Goal: Task Accomplishment & Management: Manage account settings

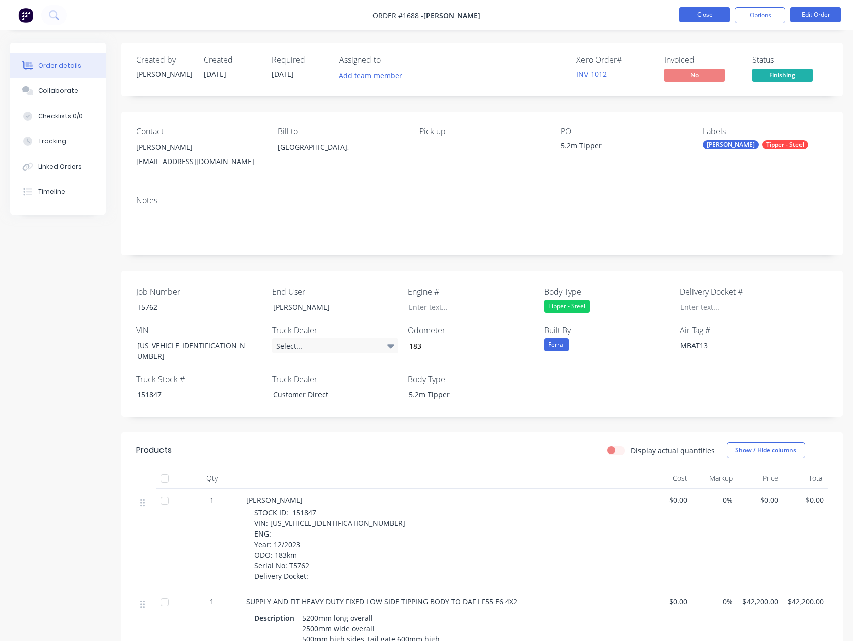
click at [703, 16] on button "Close" at bounding box center [704, 14] width 50 height 15
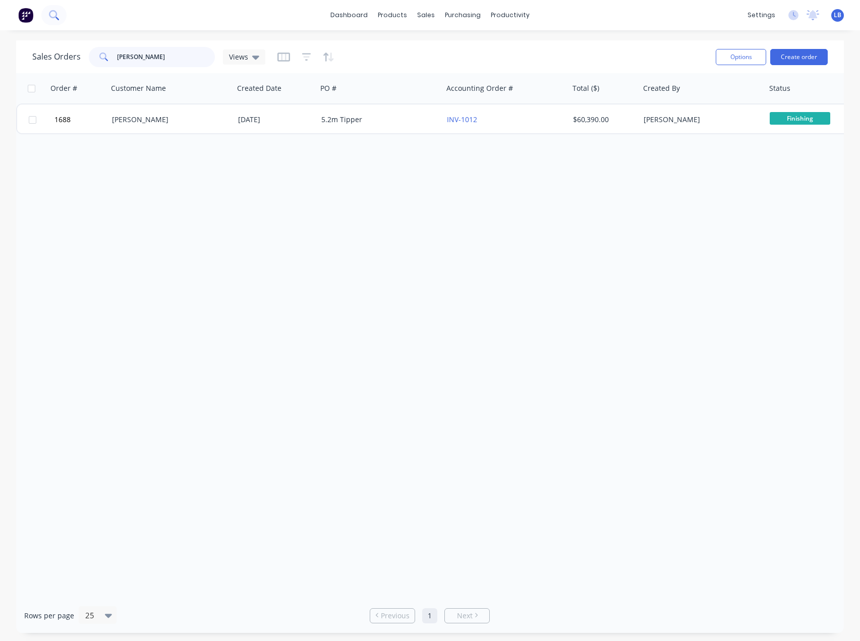
drag, startPoint x: 176, startPoint y: 62, endPoint x: 50, endPoint y: 20, distance: 131.9
click at [72, 57] on div "Sales Orders [PERSON_NAME] Views" at bounding box center [148, 57] width 233 height 20
type input "1069"
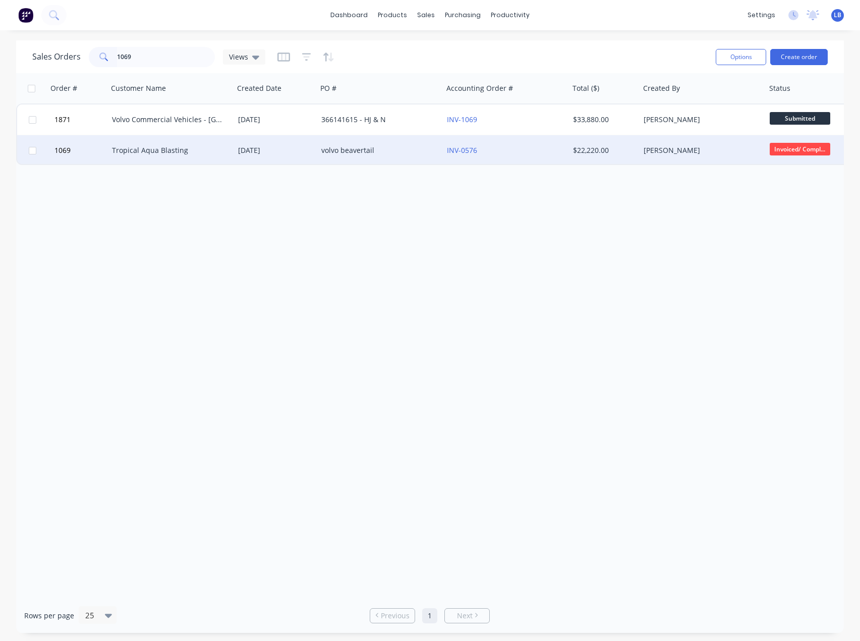
click at [159, 148] on div "Tropical Aqua Blasting" at bounding box center [168, 150] width 112 height 10
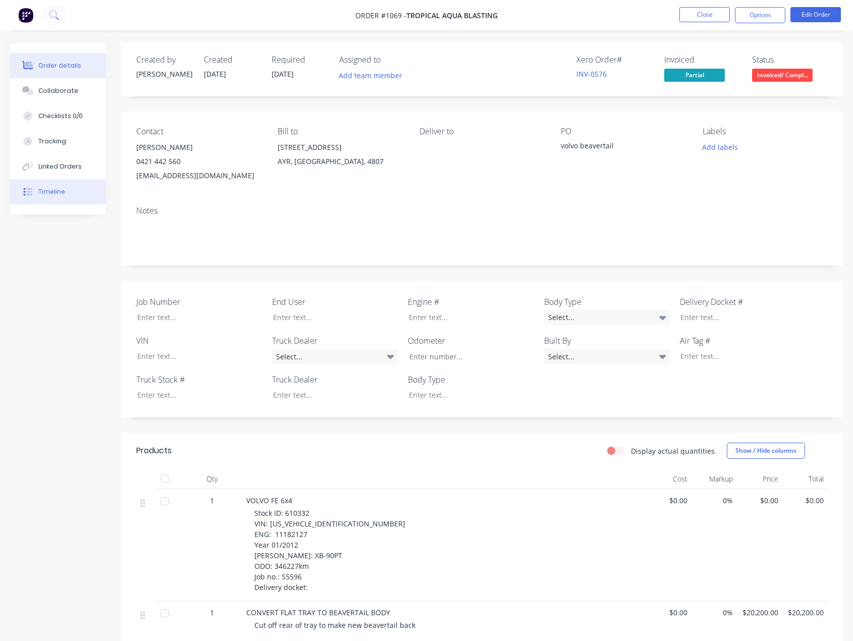
click at [60, 182] on button "Timeline" at bounding box center [58, 191] width 96 height 25
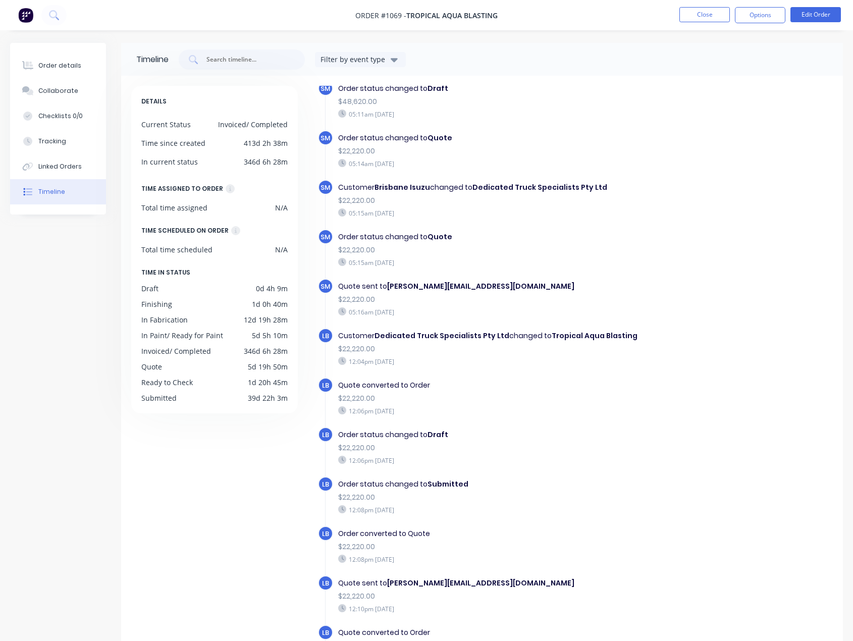
scroll to position [202, 0]
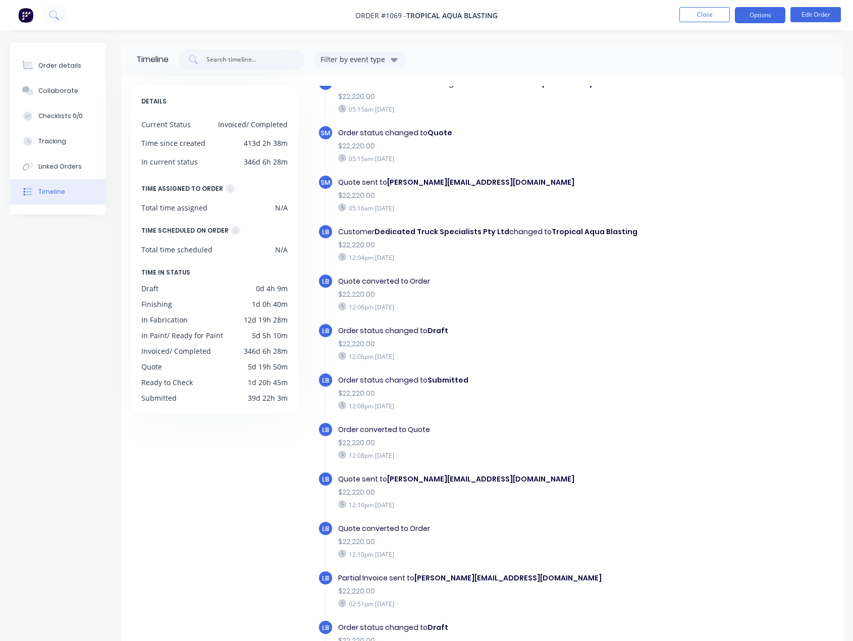
click at [762, 14] on button "Options" at bounding box center [760, 15] width 50 height 16
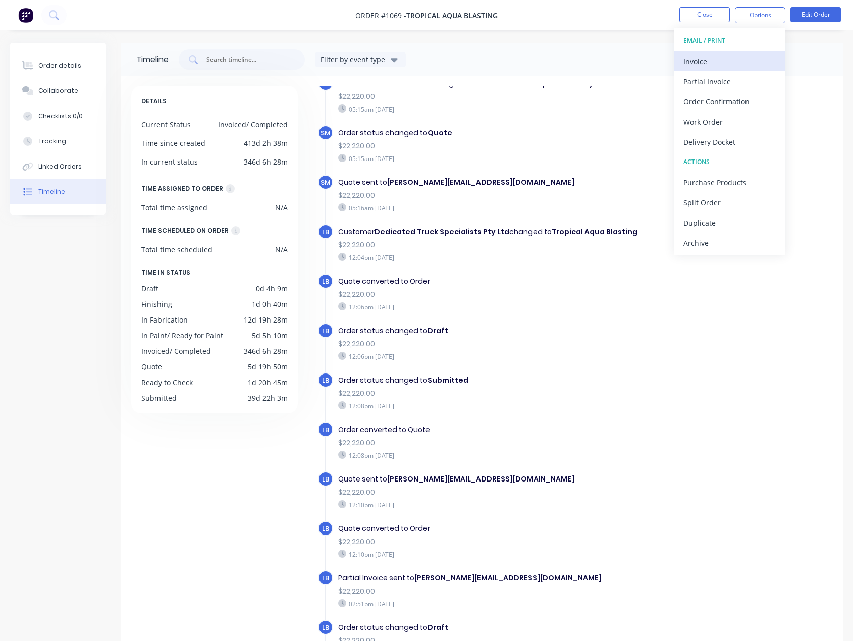
click at [701, 62] on div "Invoice" at bounding box center [729, 61] width 93 height 15
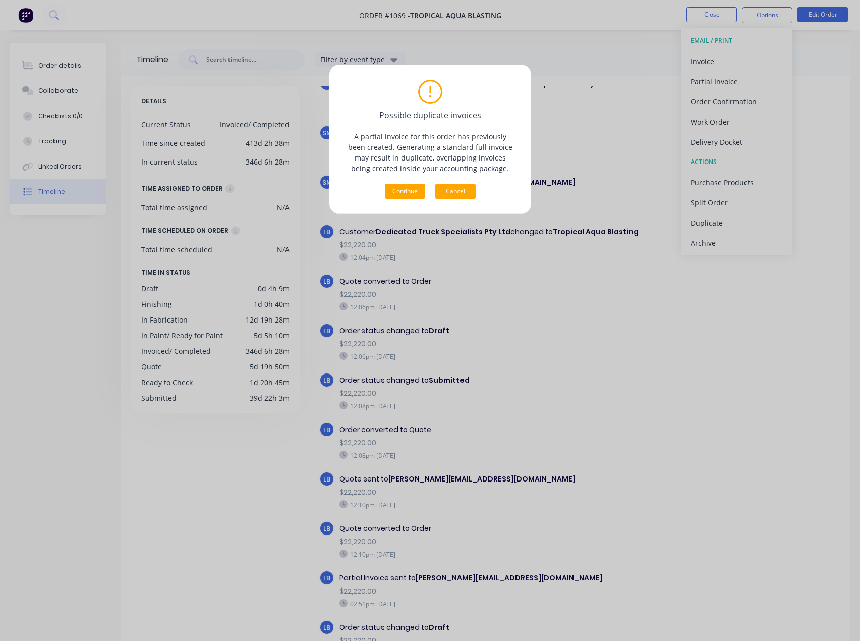
click at [463, 191] on button "Cancel" at bounding box center [455, 191] width 40 height 15
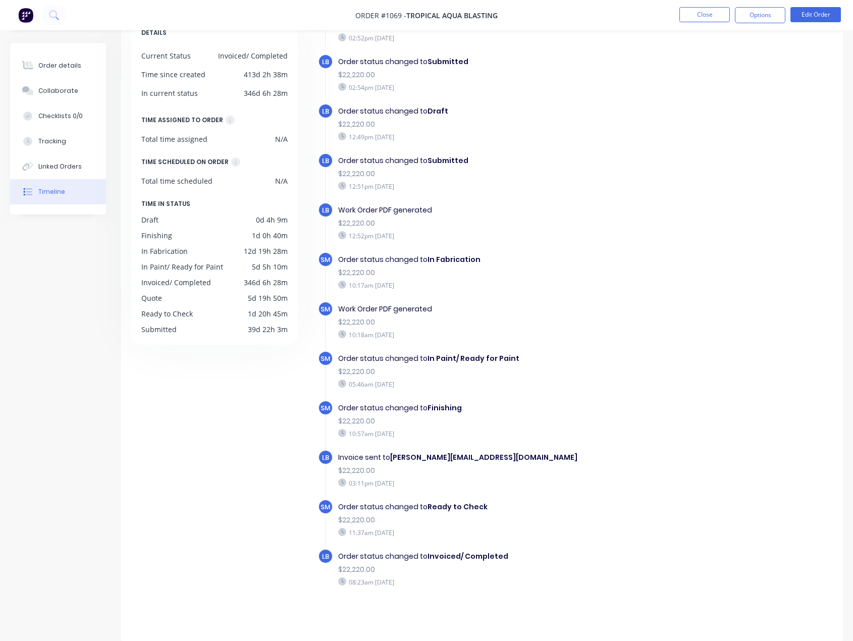
scroll to position [69, 0]
click at [766, 17] on button "Options" at bounding box center [760, 15] width 50 height 16
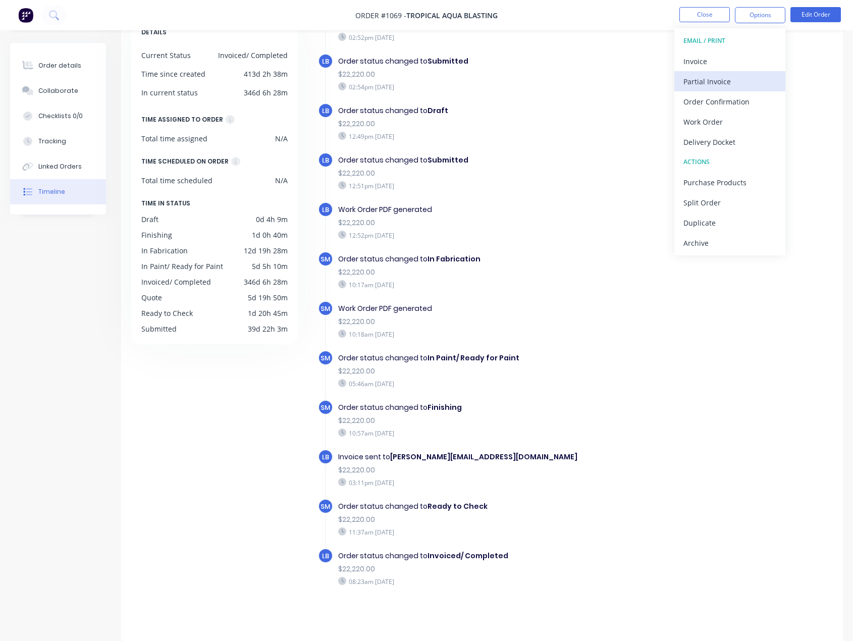
click at [721, 80] on div "Partial Invoice" at bounding box center [729, 81] width 93 height 15
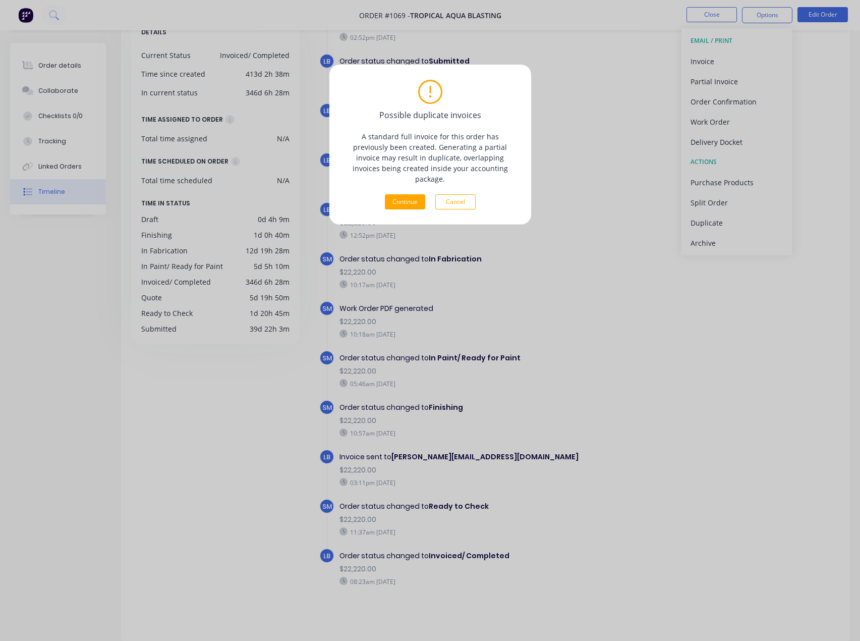
click at [693, 361] on div "Possible duplicate invoices A standard full invoice for this order has previous…" at bounding box center [430, 320] width 860 height 641
click at [587, 106] on div "Possible duplicate invoices A standard full invoice for this order has previous…" at bounding box center [430, 320] width 860 height 641
click at [726, 19] on div "Possible duplicate invoices A standard full invoice for this order has previous…" at bounding box center [430, 320] width 860 height 641
click at [541, 20] on div "Possible duplicate invoices A standard full invoice for this order has previous…" at bounding box center [430, 320] width 860 height 641
click at [462, 194] on button "Cancel" at bounding box center [455, 201] width 40 height 15
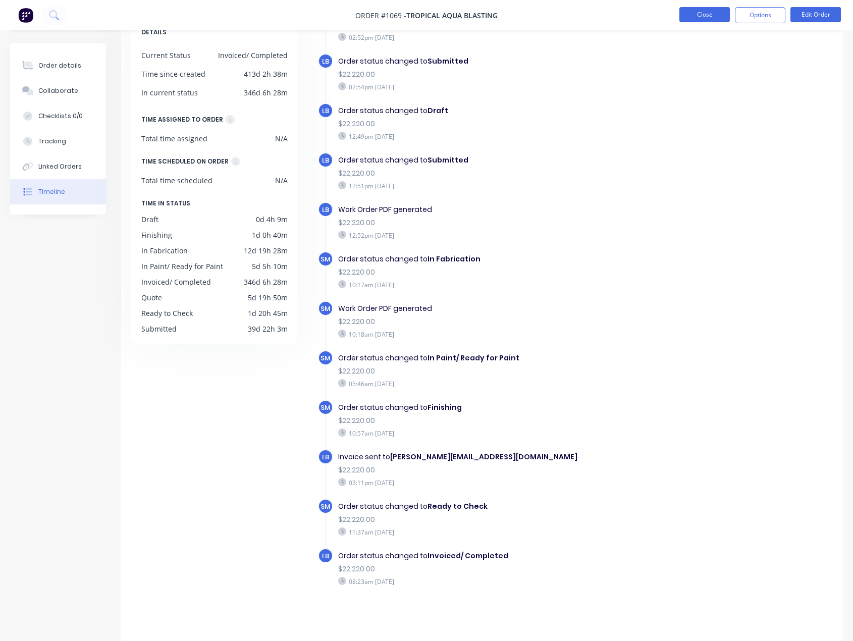
click at [696, 13] on button "Close" at bounding box center [704, 14] width 50 height 15
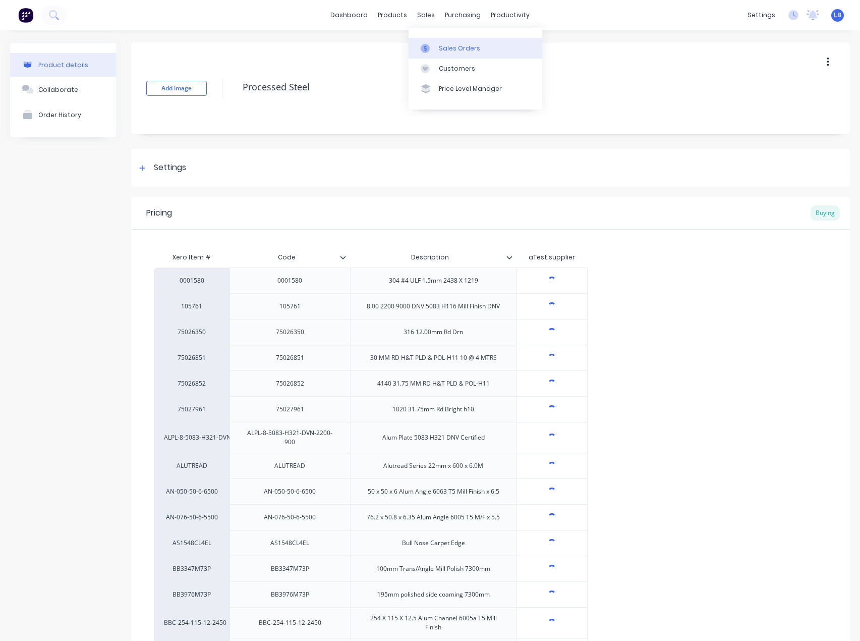
click at [418, 16] on div "sales" at bounding box center [426, 15] width 28 height 15
type textarea "x"
drag, startPoint x: 436, startPoint y: 50, endPoint x: 412, endPoint y: 57, distance: 25.1
click at [435, 50] on link "Sales Orders" at bounding box center [476, 48] width 134 height 20
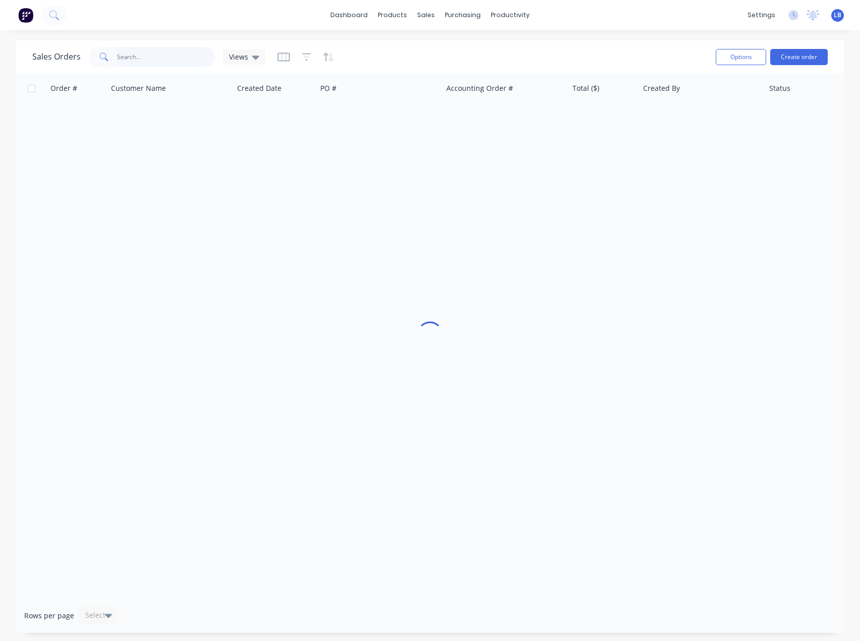
click at [141, 62] on input "text" at bounding box center [166, 57] width 98 height 20
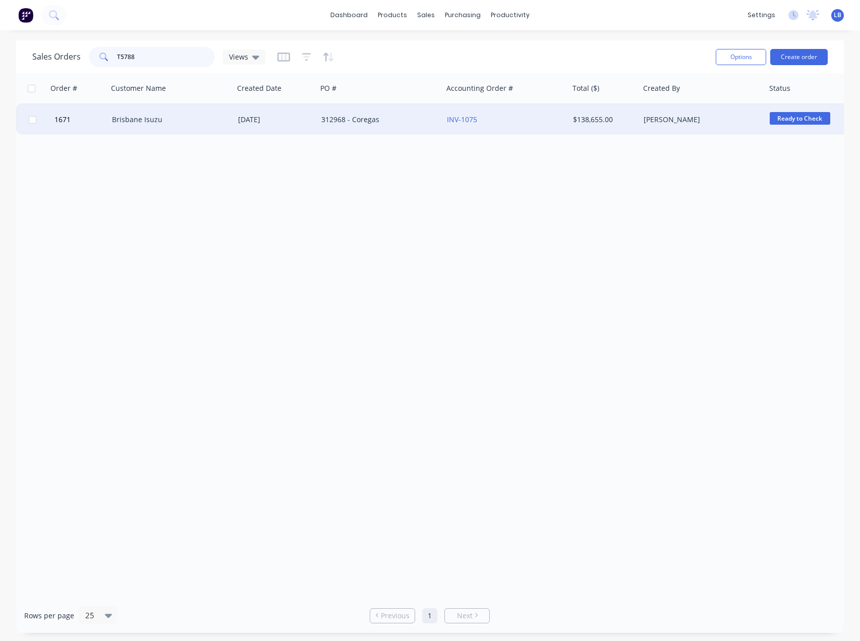
type input "T5788"
click at [480, 117] on div "INV-1075" at bounding box center [503, 120] width 112 height 10
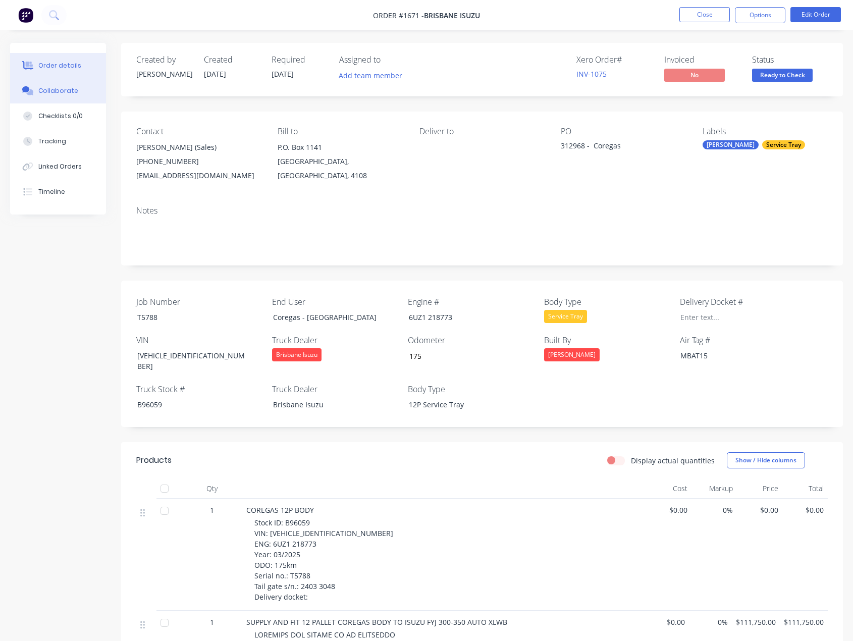
click at [59, 89] on div "Collaborate" at bounding box center [58, 90] width 40 height 9
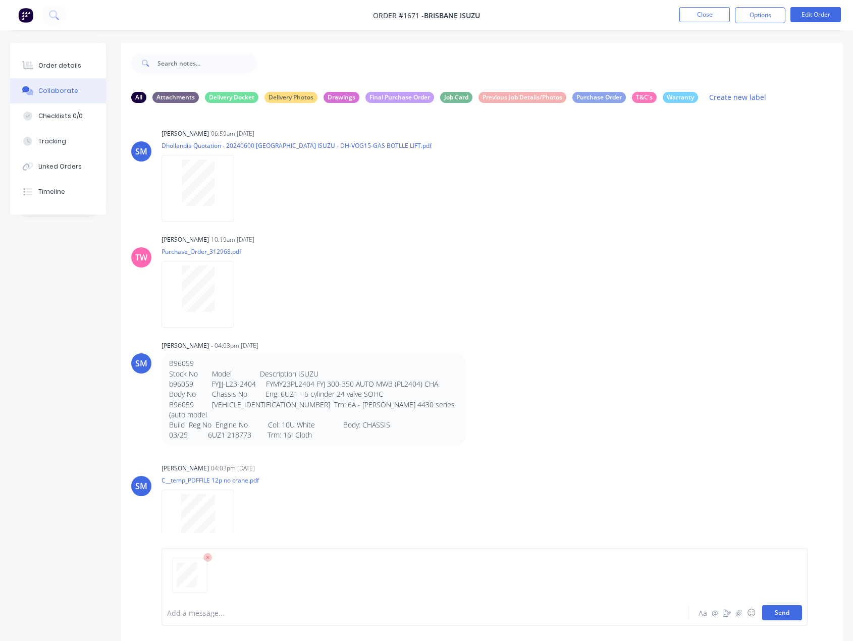
click at [776, 613] on button "Send" at bounding box center [782, 612] width 40 height 15
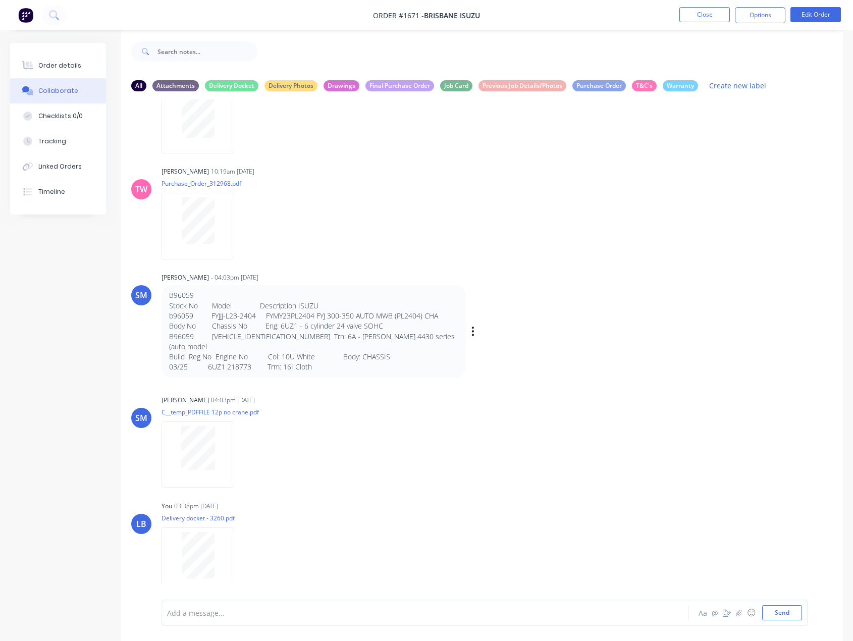
scroll to position [15, 0]
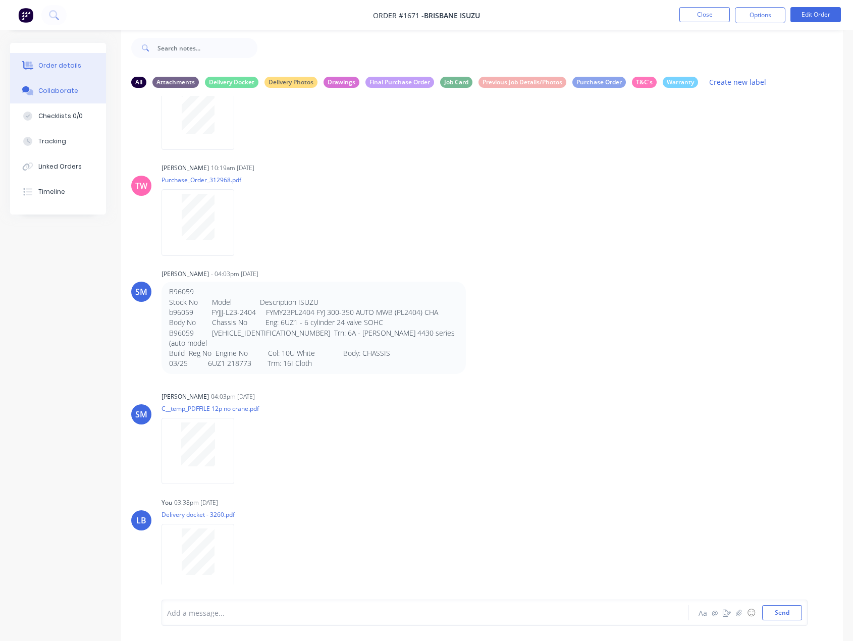
click at [59, 67] on div "Order details" at bounding box center [59, 65] width 43 height 9
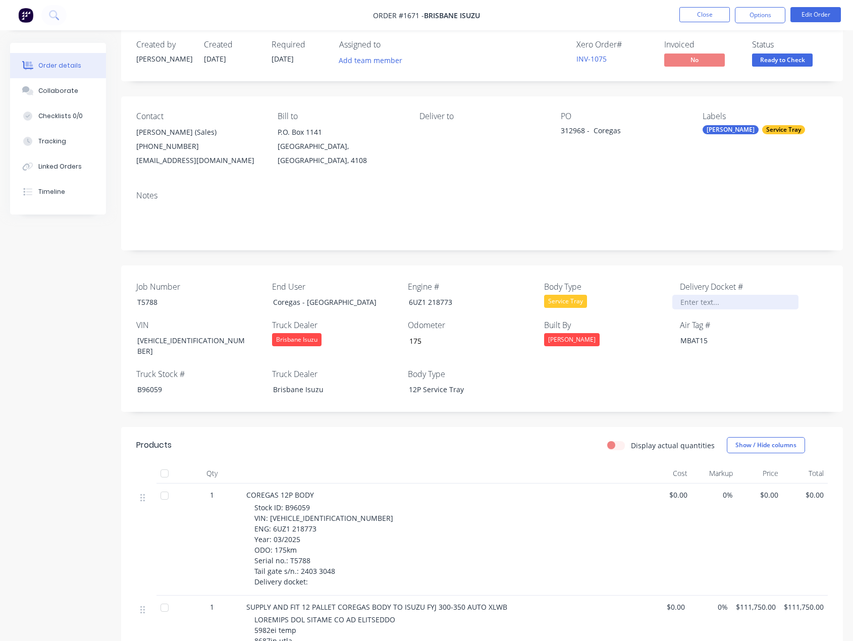
click at [692, 301] on div at bounding box center [735, 302] width 126 height 15
click at [811, 12] on button "Edit Order" at bounding box center [815, 14] width 50 height 15
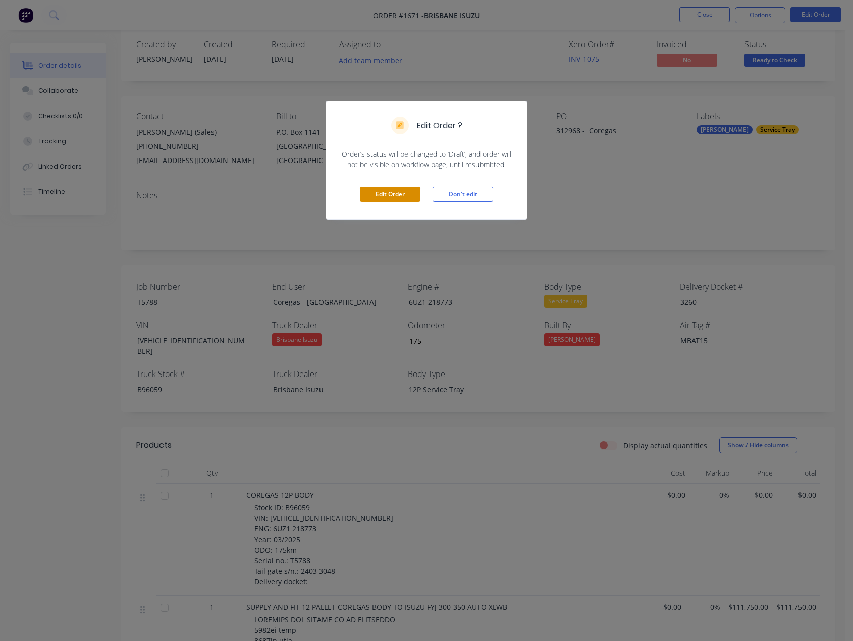
click at [390, 197] on button "Edit Order" at bounding box center [390, 194] width 61 height 15
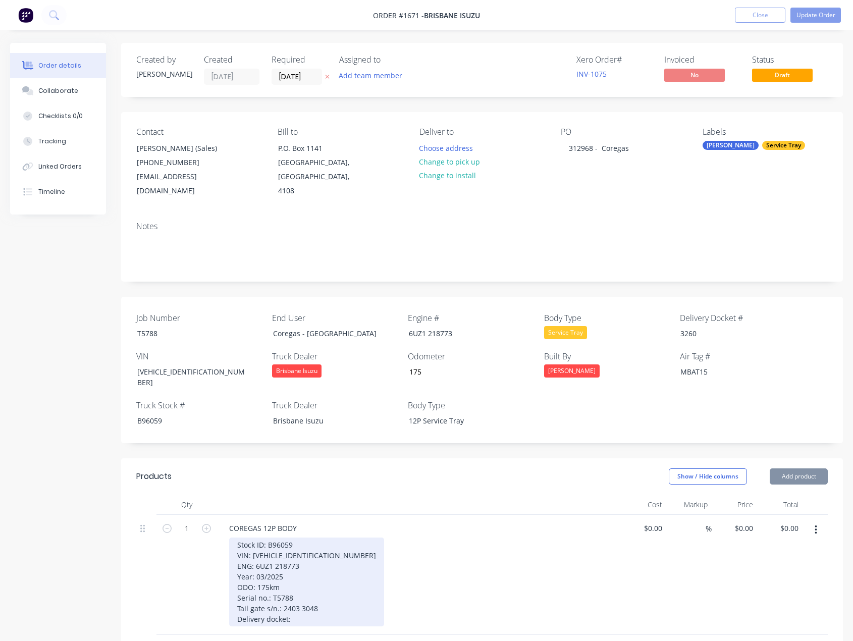
click at [297, 594] on div "Stock ID: B96059 VIN: [VEHICLE_IDENTIFICATION_NUMBER] ENG: 6UZ1 218773 Year: 03…" at bounding box center [306, 581] width 155 height 89
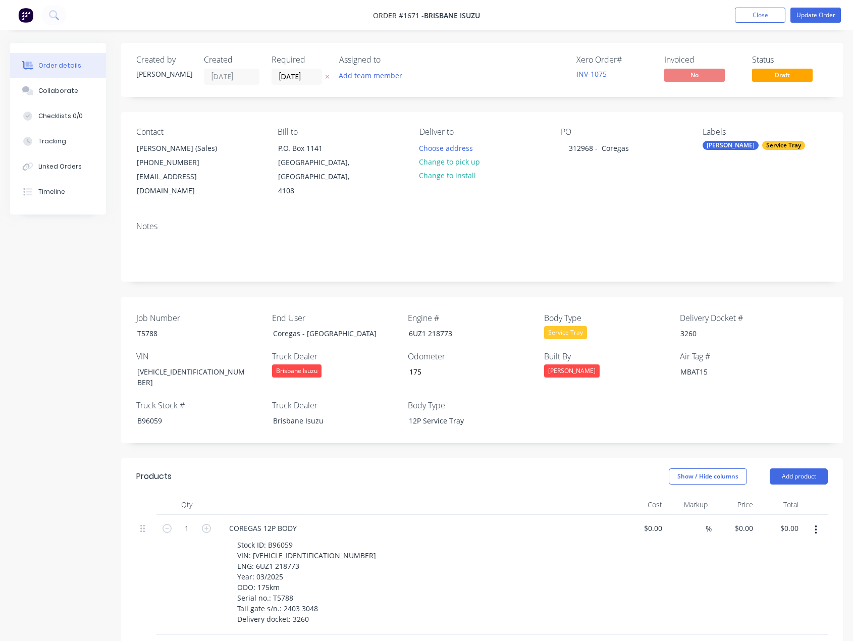
click at [459, 537] on div "Stock ID: B96059 VIN: [VEHICLE_IDENTIFICATION_NUMBER] ENG: 6UZ1 218773 Year: 03…" at bounding box center [422, 581] width 387 height 89
click at [816, 13] on button "Update Order" at bounding box center [815, 15] width 50 height 15
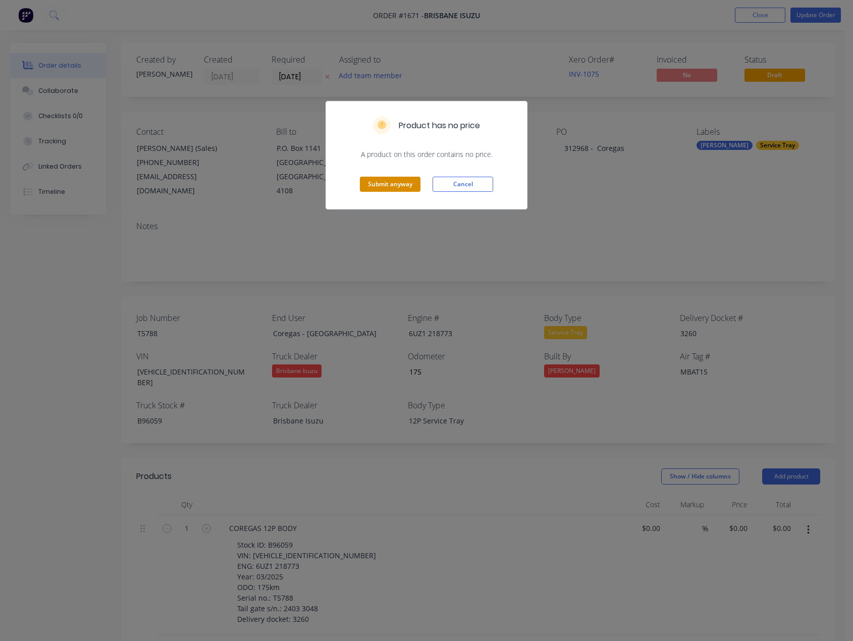
click at [406, 183] on button "Submit anyway" at bounding box center [390, 184] width 61 height 15
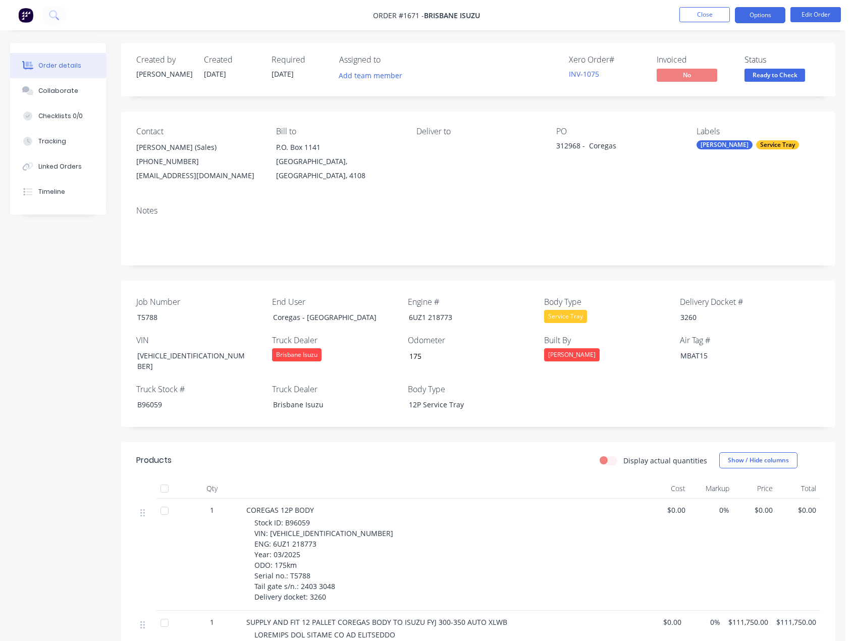
click at [772, 14] on button "Options" at bounding box center [760, 15] width 50 height 16
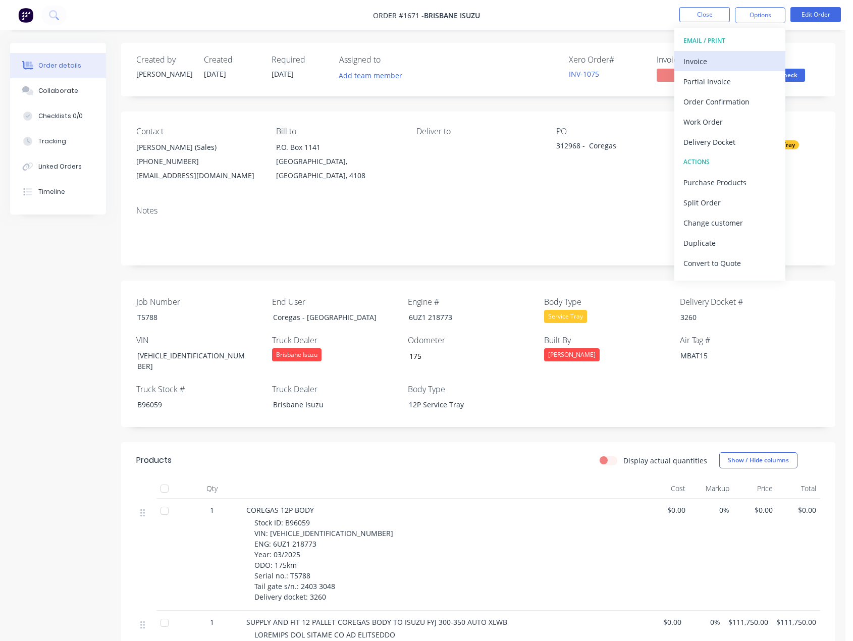
click at [719, 59] on div "Invoice" at bounding box center [729, 61] width 93 height 15
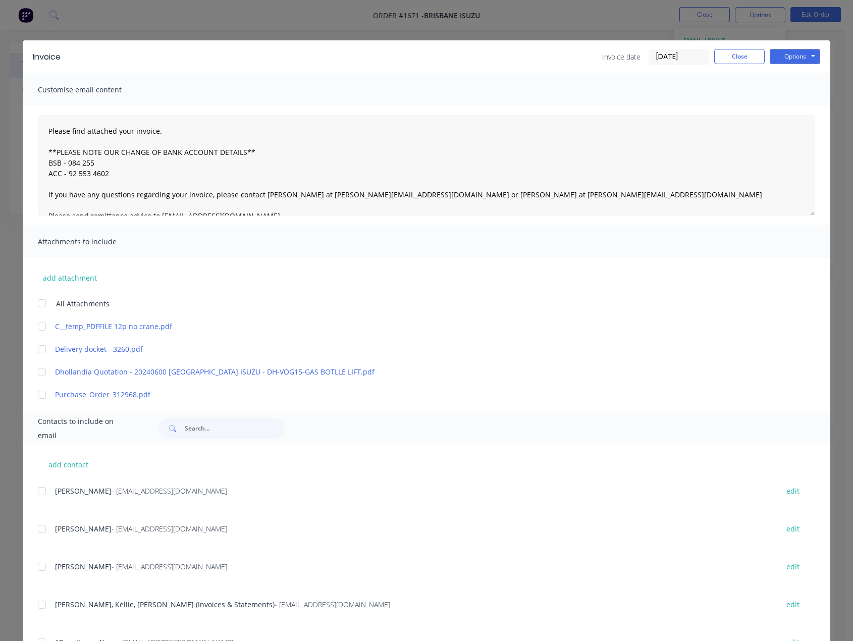
click at [672, 58] on input "[DATE]" at bounding box center [679, 56] width 60 height 15
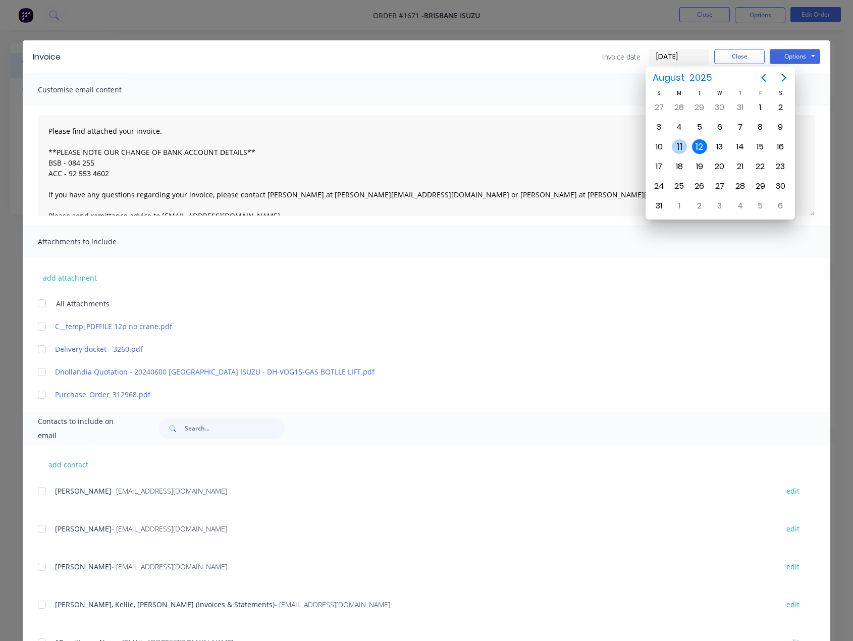
click at [676, 146] on div "11" at bounding box center [679, 146] width 15 height 15
type input "[DATE]"
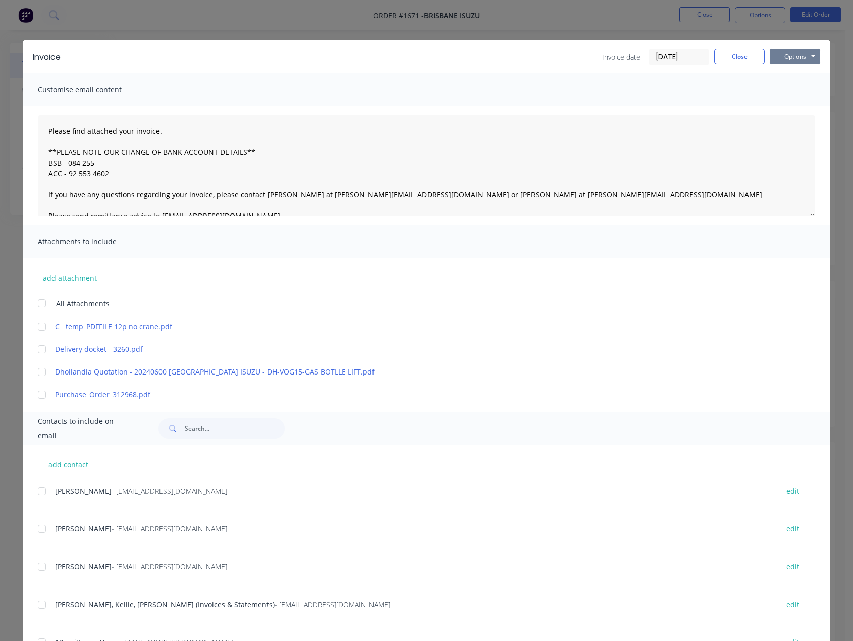
click at [788, 54] on button "Options" at bounding box center [794, 56] width 50 height 15
click at [446, 325] on link "C__temp_PDFFILE 12p no crane.pdf" at bounding box center [411, 326] width 713 height 11
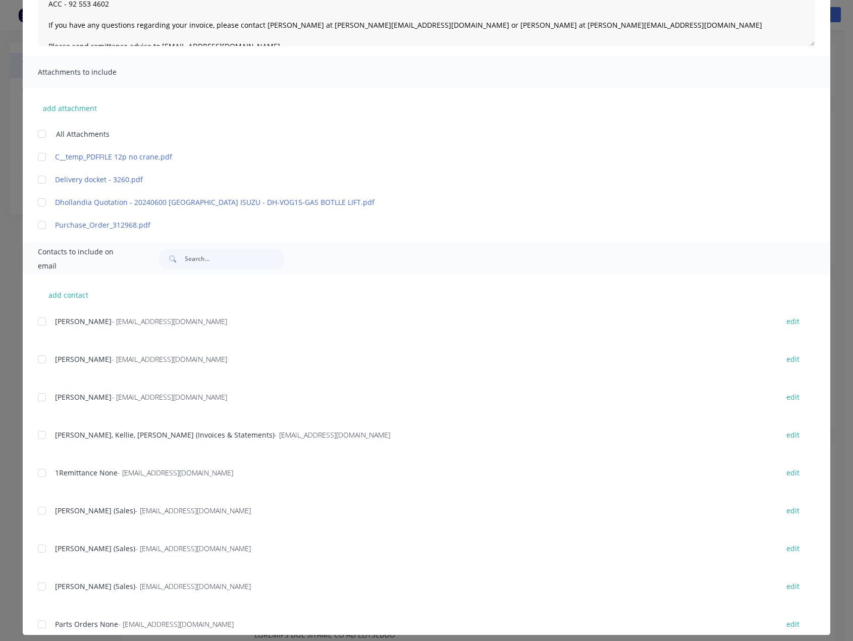
scroll to position [178, 0]
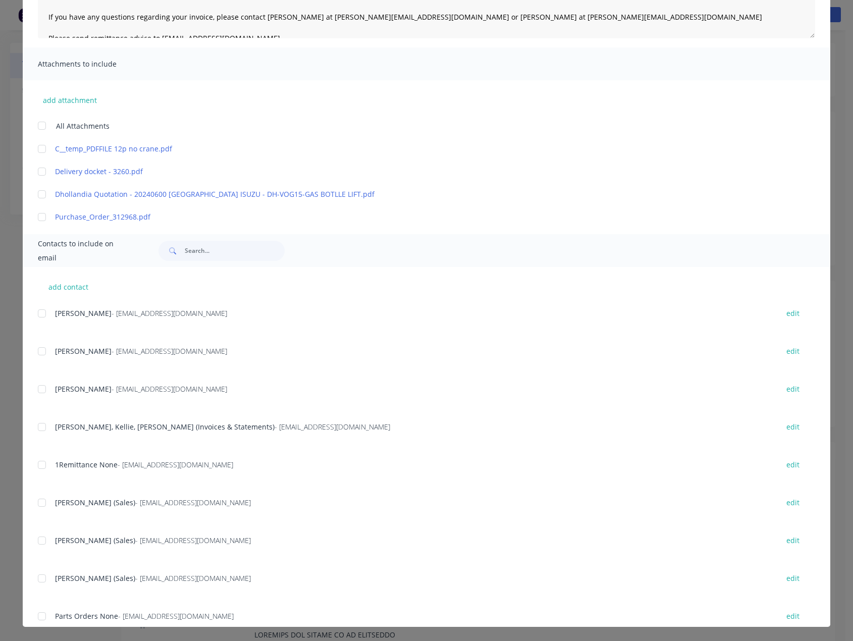
click at [41, 427] on div at bounding box center [42, 427] width 20 height 20
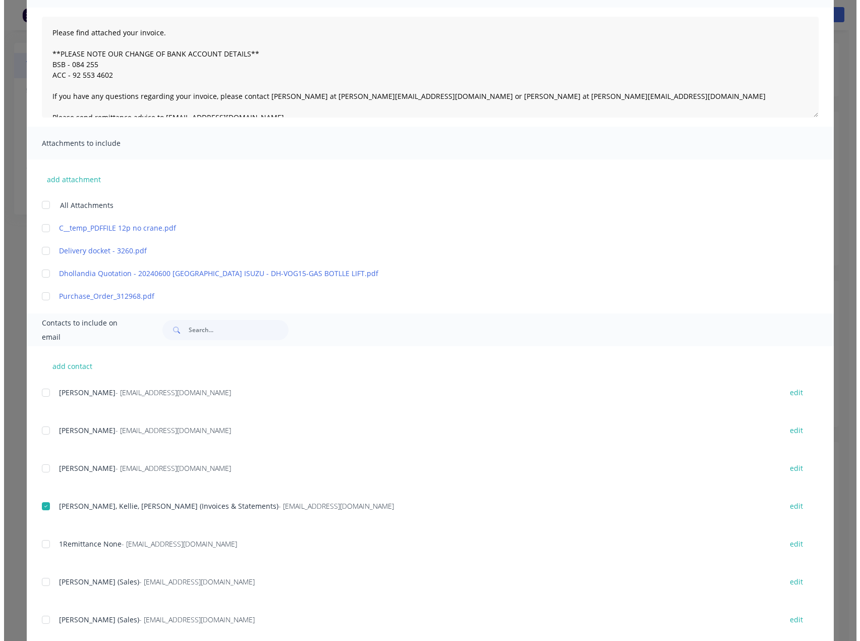
scroll to position [0, 0]
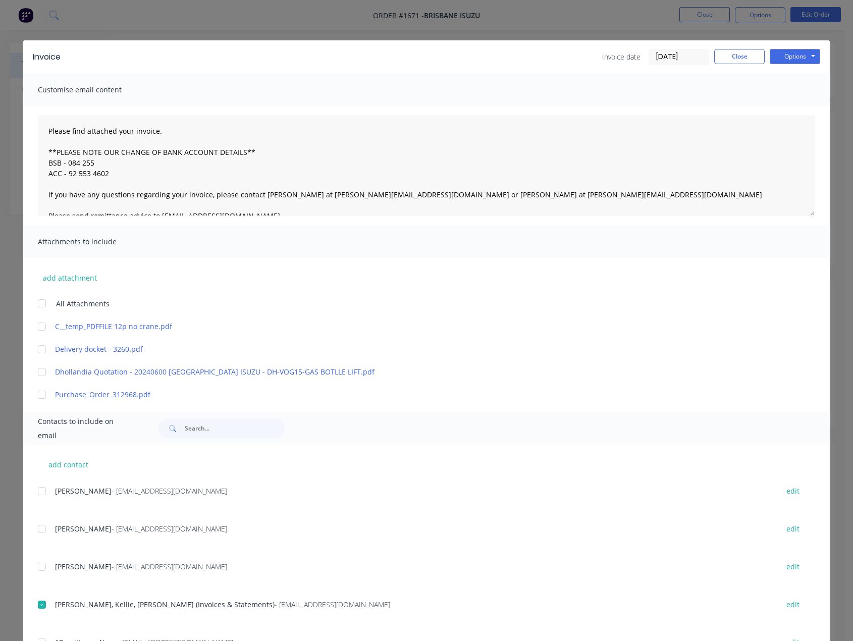
click at [41, 349] on div at bounding box center [42, 349] width 20 height 20
click at [780, 56] on button "Options" at bounding box center [794, 56] width 50 height 15
click at [787, 106] on button "Email" at bounding box center [801, 107] width 65 height 17
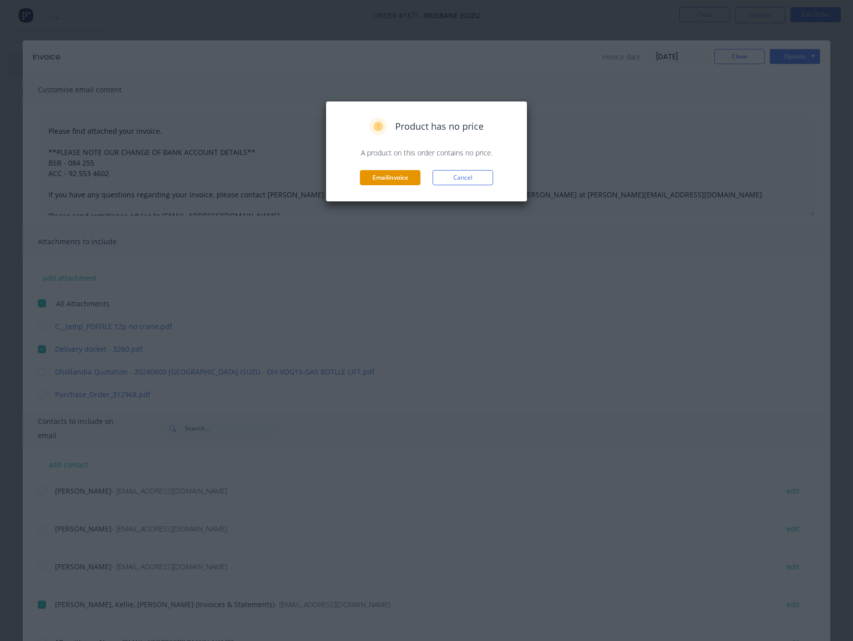
click at [383, 177] on button "Email invoice" at bounding box center [390, 177] width 61 height 15
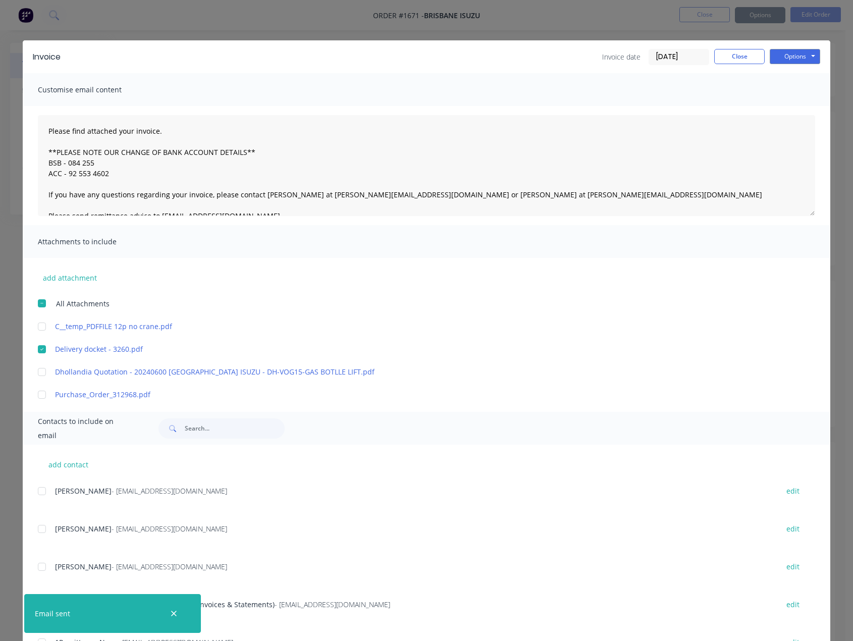
type textarea "Please find attached your invoice. **PLEASE NOTE OUR CHANGE OF BANK ACCOUNT DET…"
click at [743, 54] on button "Close" at bounding box center [739, 56] width 50 height 15
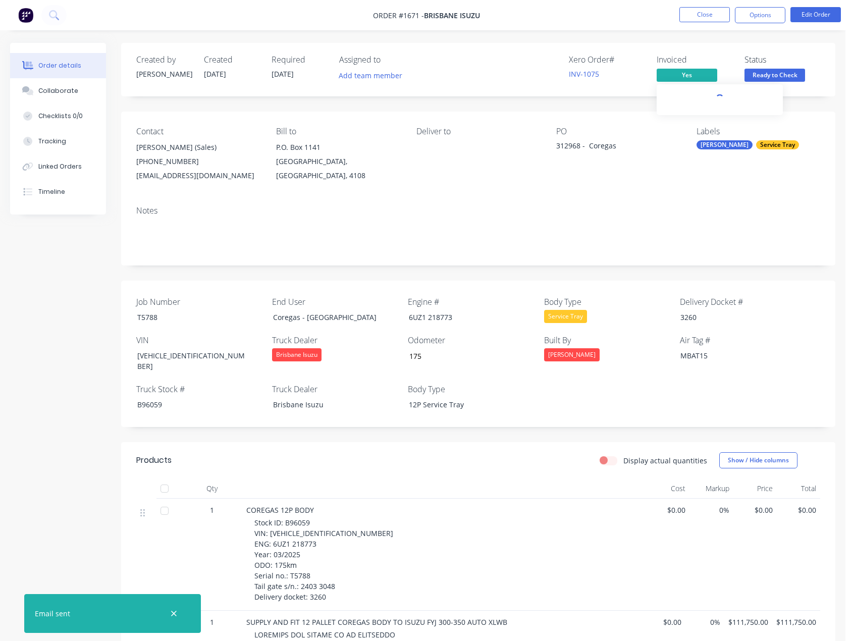
click at [694, 76] on span "Yes" at bounding box center [686, 75] width 61 height 13
click at [764, 72] on span "Ready to Check" at bounding box center [774, 75] width 61 height 13
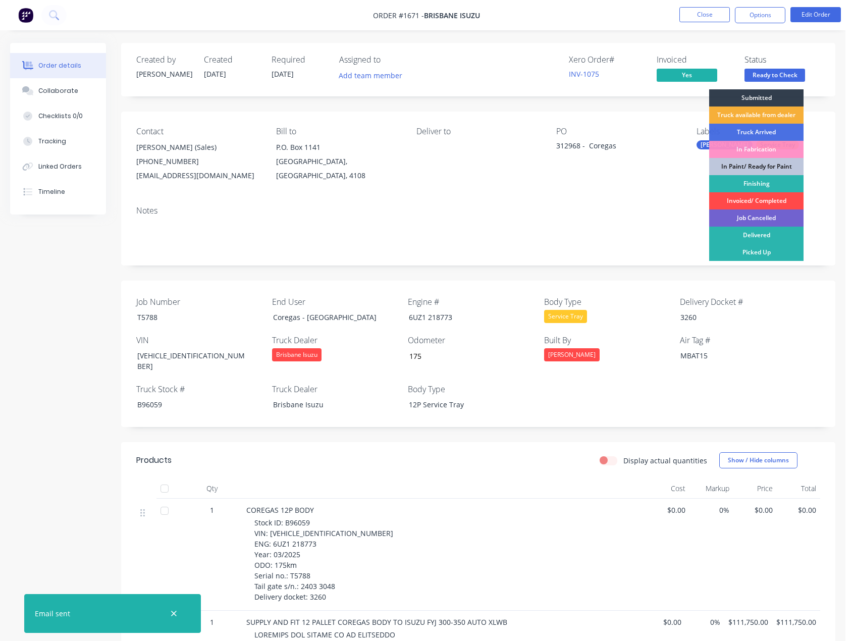
click at [762, 198] on div "Invoiced/ Completed" at bounding box center [756, 200] width 94 height 17
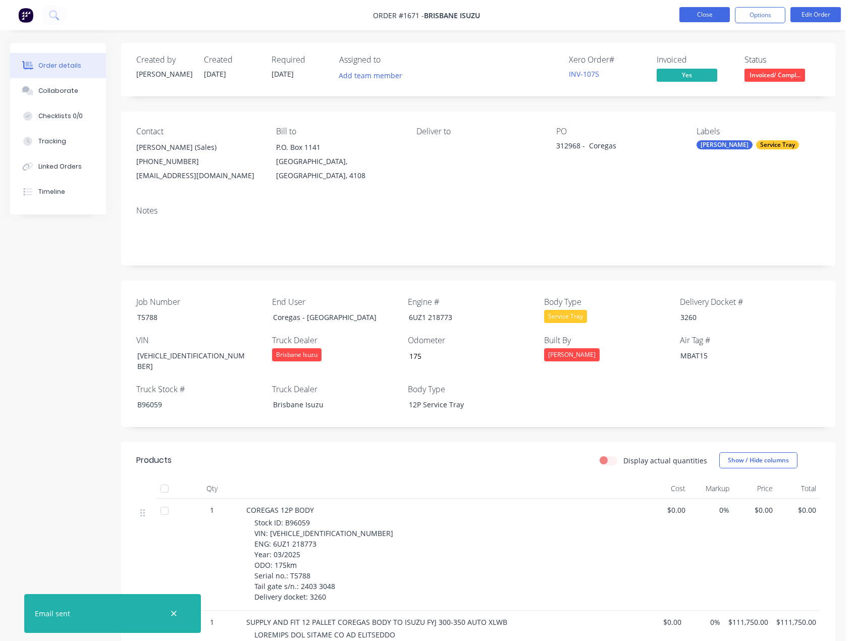
click at [711, 15] on button "Close" at bounding box center [704, 14] width 50 height 15
